Goal: Task Accomplishment & Management: Use online tool/utility

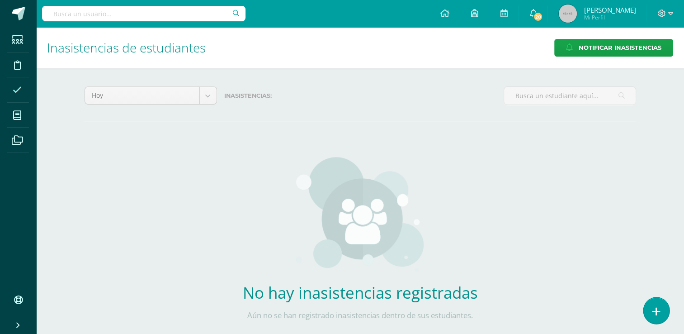
click at [661, 308] on link at bounding box center [656, 310] width 26 height 26
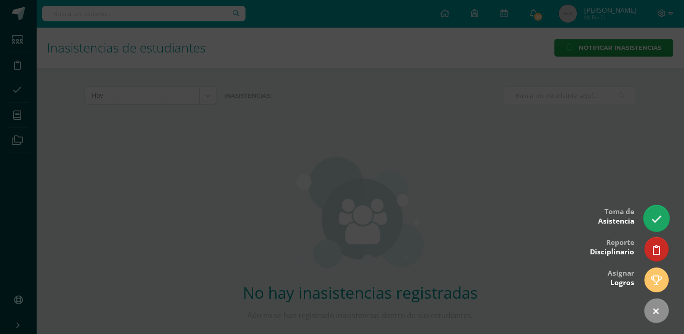
click at [649, 218] on link at bounding box center [656, 218] width 26 height 26
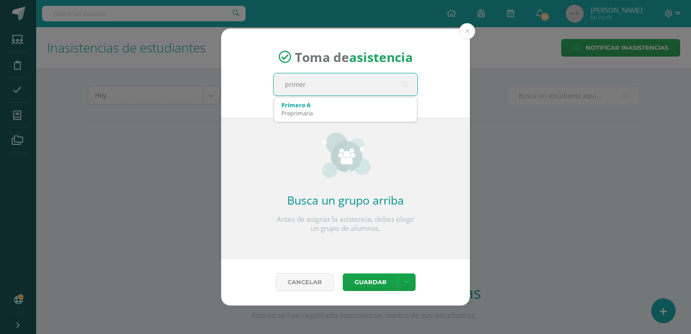
type input "primero"
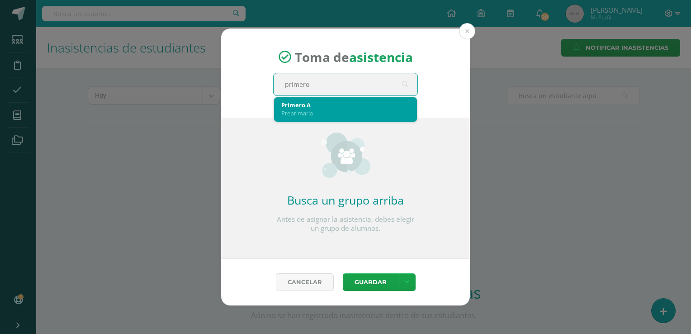
click at [377, 117] on div "Primero A Preprimaria" at bounding box center [345, 109] width 128 height 24
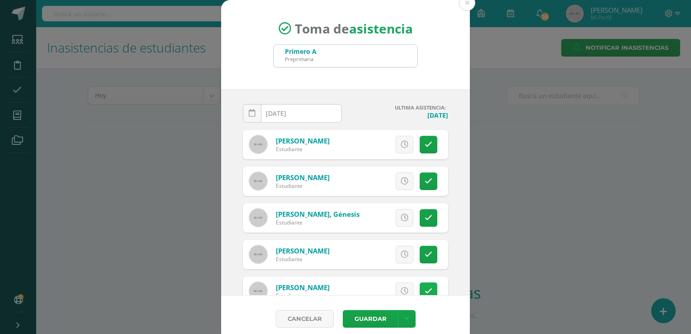
click at [424, 287] on icon at bounding box center [428, 291] width 8 height 8
click at [372, 323] on button "Guardar" at bounding box center [370, 319] width 55 height 18
